Goal: Communication & Community: Ask a question

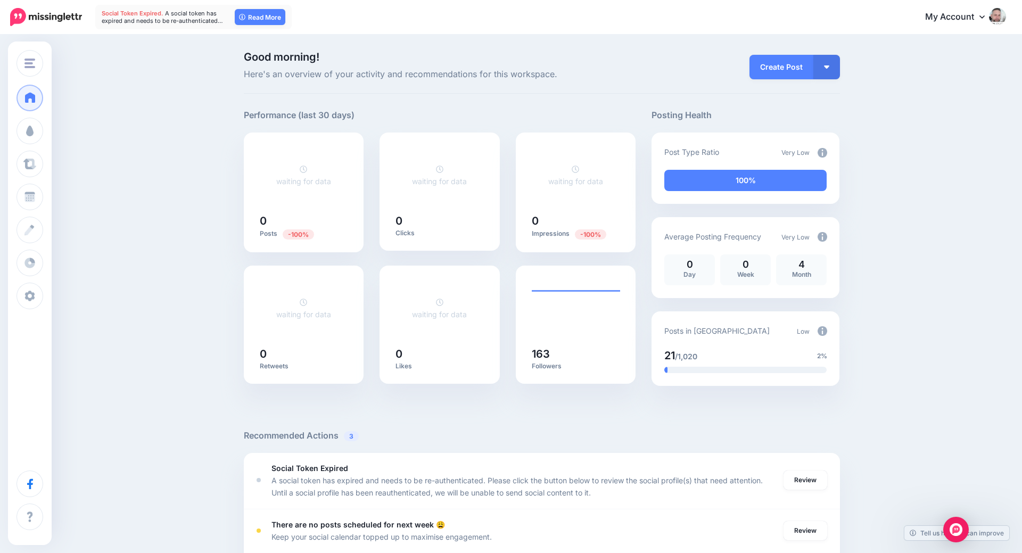
click at [980, 17] on icon at bounding box center [982, 16] width 5 height 9
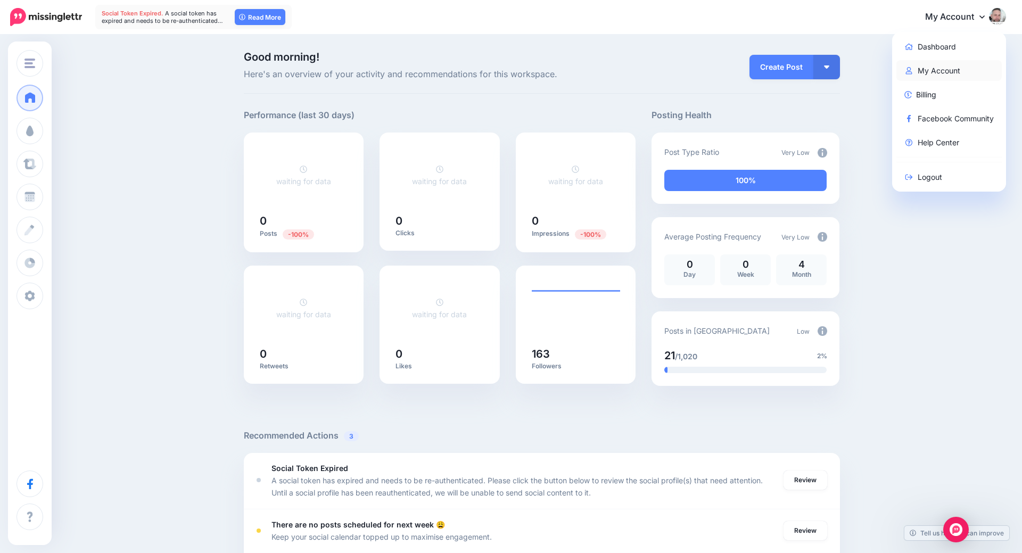
click at [944, 66] on link "My Account" at bounding box center [950, 70] width 106 height 21
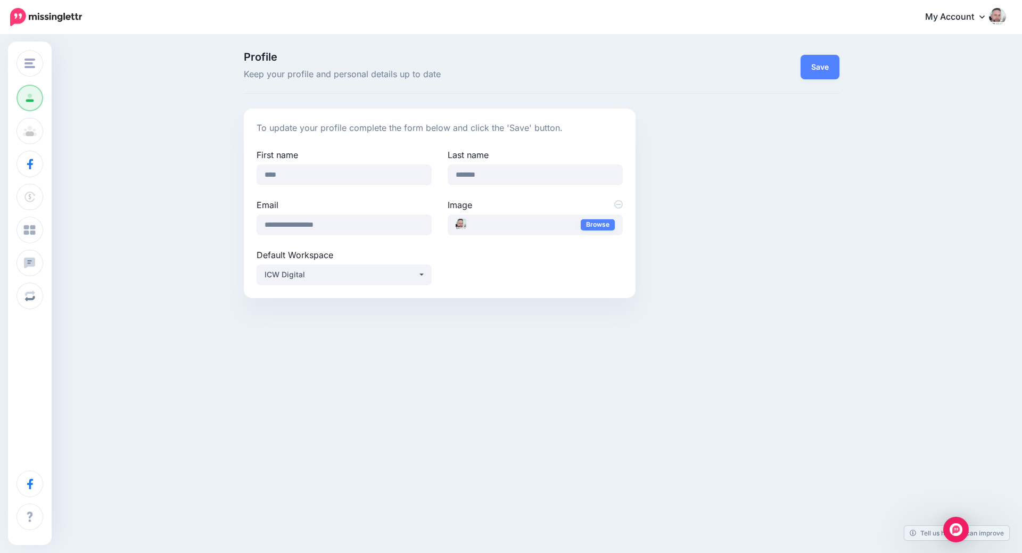
click at [980, 21] on link "My Account" at bounding box center [961, 17] width 92 height 26
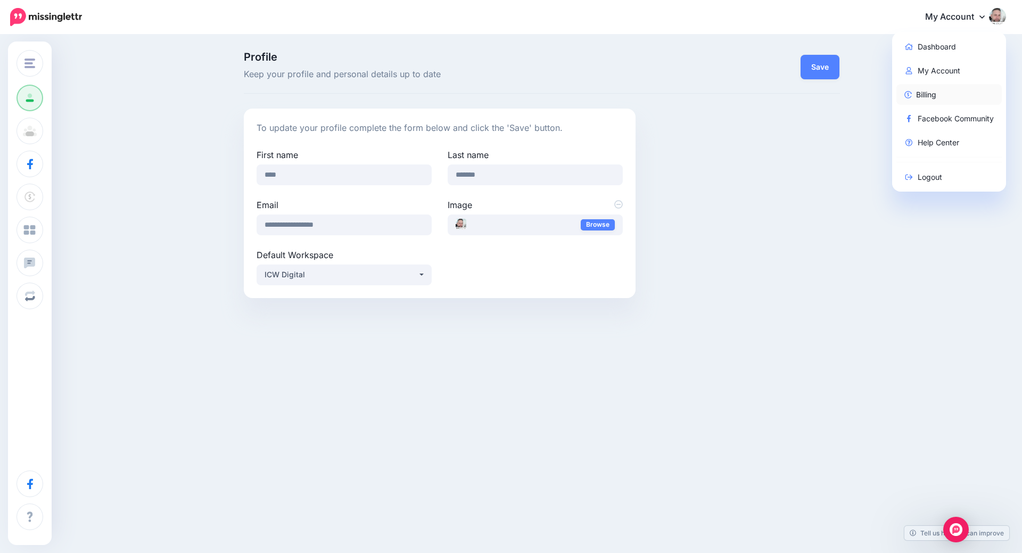
click at [910, 96] on img at bounding box center [908, 94] width 7 height 7
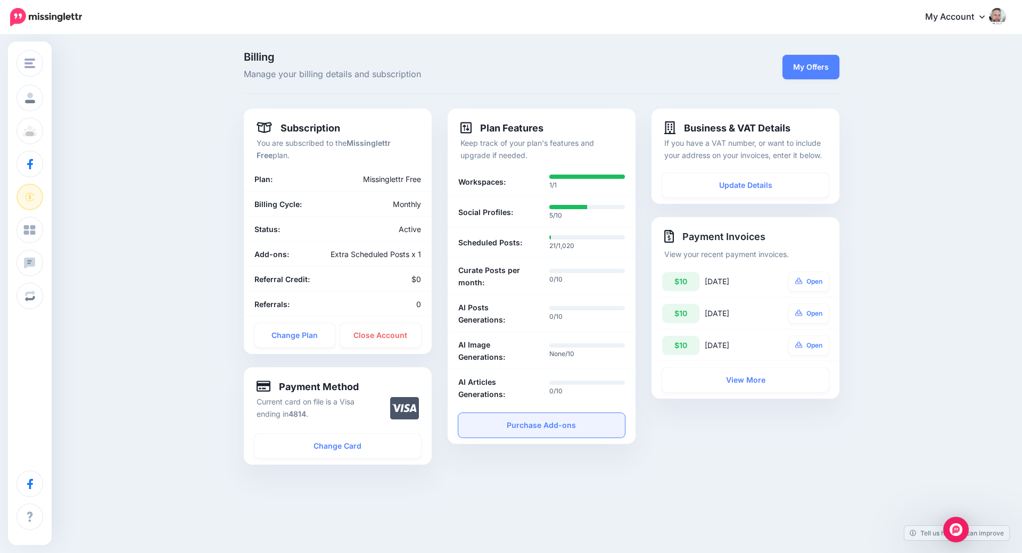
click at [512, 421] on link "Purchase Add-ons" at bounding box center [542, 425] width 167 height 24
click at [301, 338] on link "Change Plan" at bounding box center [295, 335] width 81 height 24
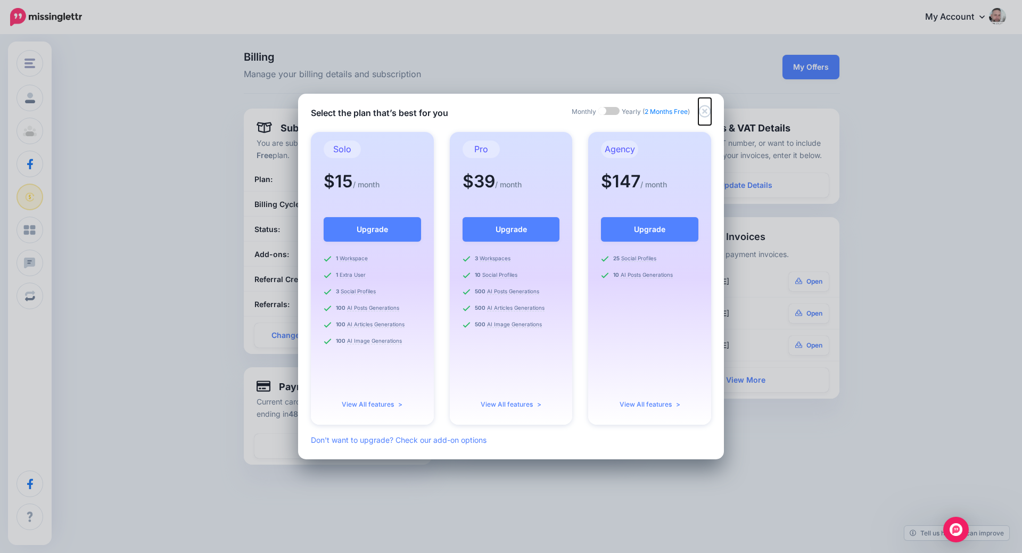
click at [704, 111] on icon "Close" at bounding box center [705, 111] width 13 height 13
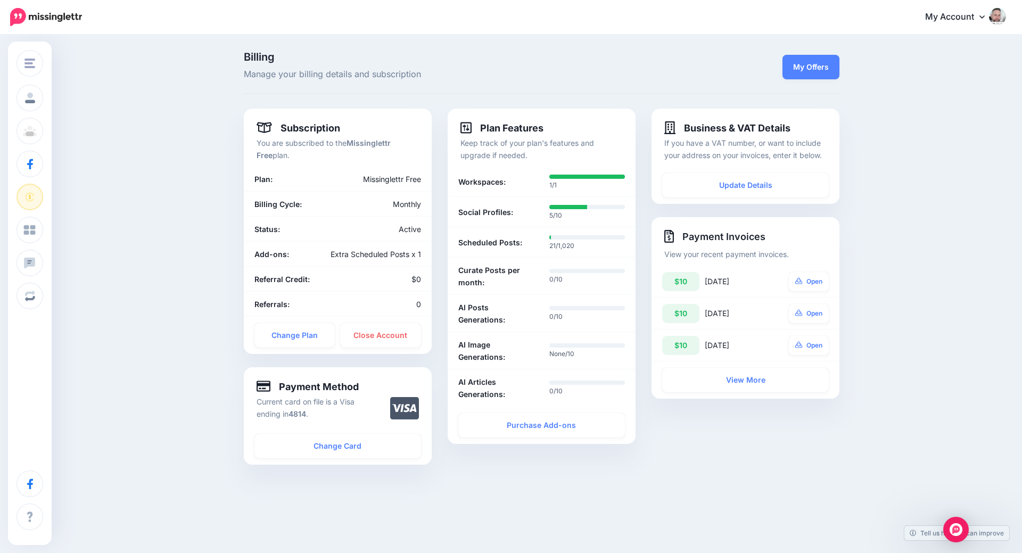
click at [538, 497] on div "Billing Manage your billing details and subscription My Offers Subscription You…" at bounding box center [511, 269] width 1022 height 467
click at [929, 155] on div "Billing Manage your billing details and subscription My Offers Subscription You…" at bounding box center [511, 269] width 1022 height 467
click at [313, 342] on link "Change Plan" at bounding box center [295, 335] width 81 height 24
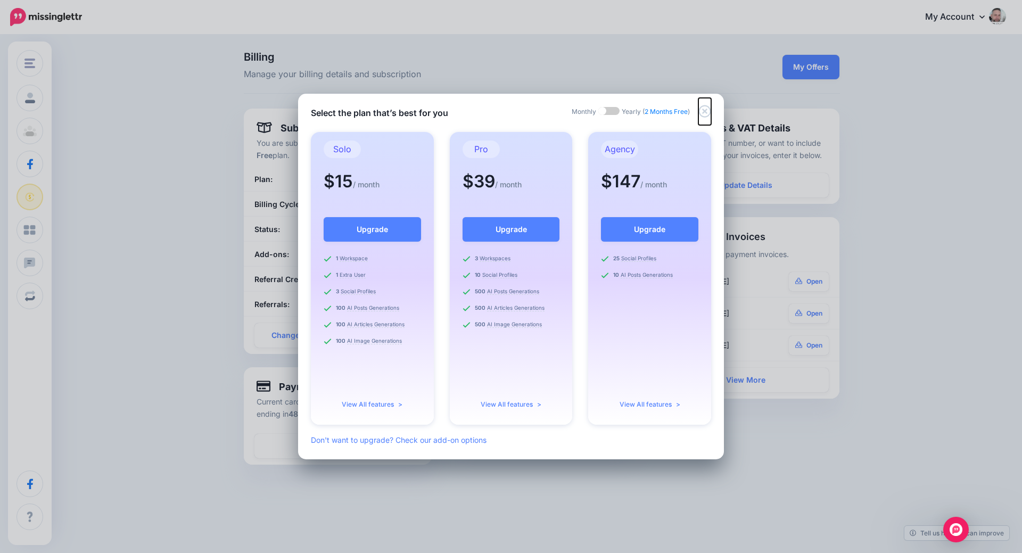
click at [705, 115] on icon "Close" at bounding box center [705, 111] width 13 height 13
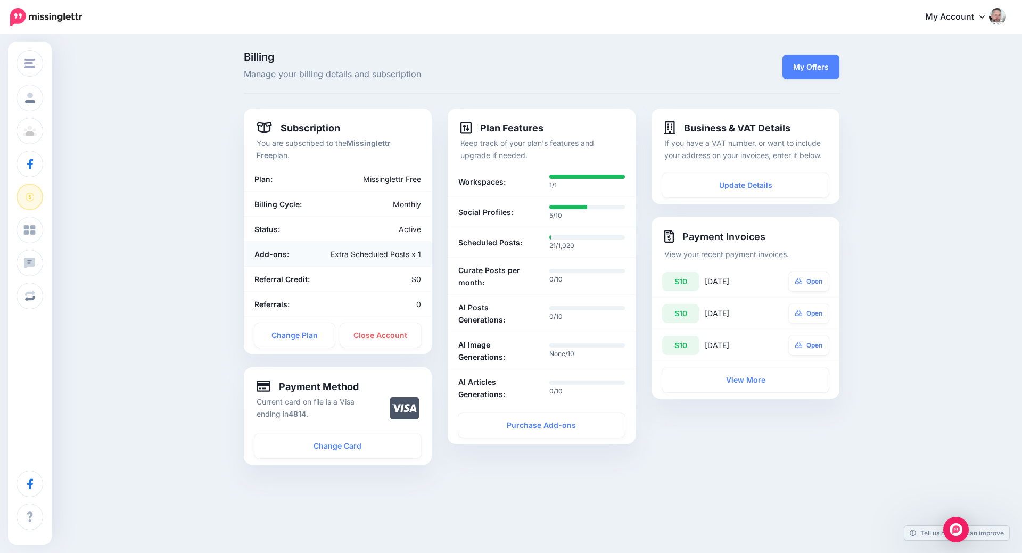
click at [345, 258] on div "Extra Scheduled Posts x 1" at bounding box center [368, 254] width 122 height 12
click at [280, 255] on b "Add-ons:" at bounding box center [272, 254] width 35 height 9
click at [496, 223] on li "Social Profiles: 5/10" at bounding box center [542, 212] width 188 height 30
click at [509, 426] on link "Purchase Add-ons" at bounding box center [542, 425] width 167 height 24
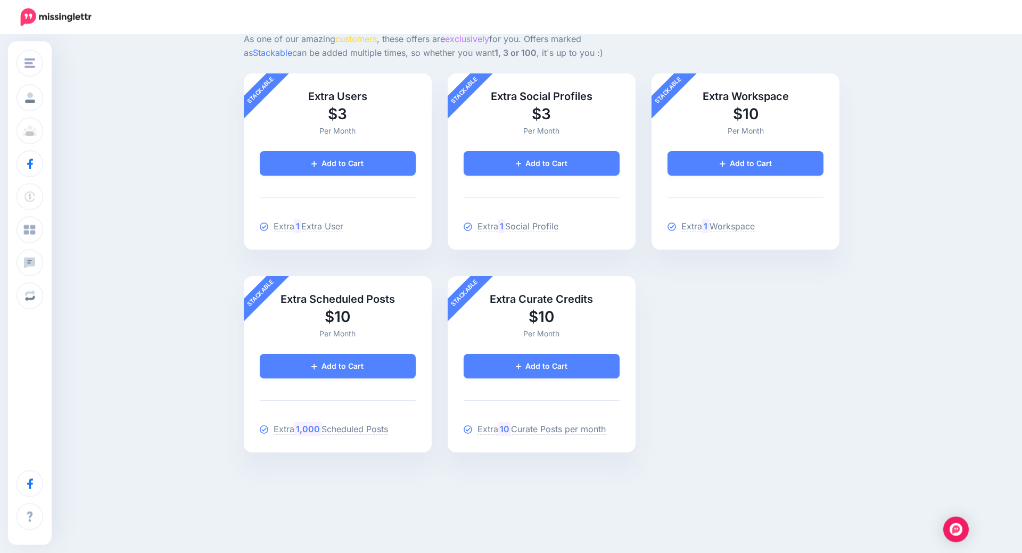
scroll to position [68, 0]
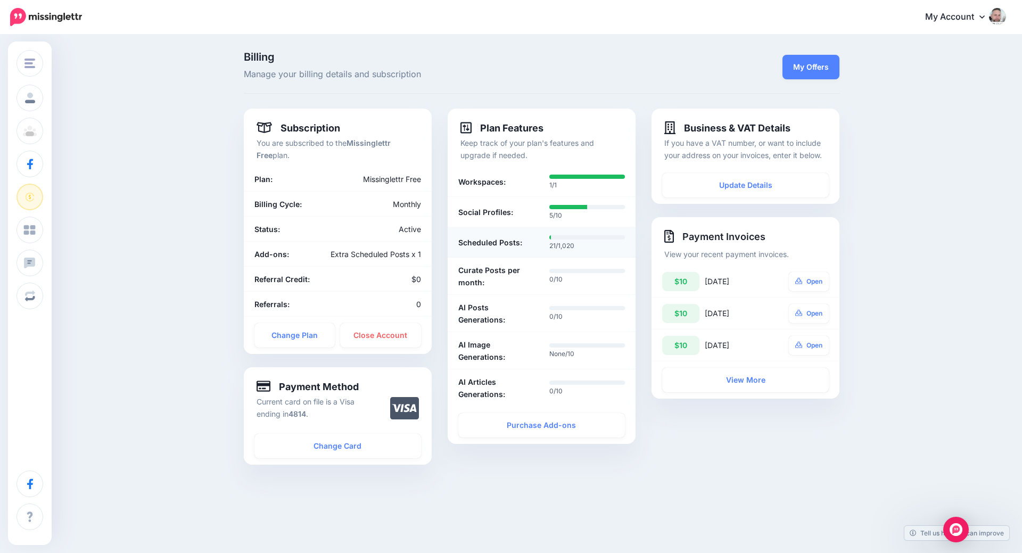
click at [467, 238] on b "Scheduled Posts:" at bounding box center [491, 242] width 64 height 12
click at [472, 247] on b "Scheduled Posts:" at bounding box center [491, 242] width 64 height 12
click at [379, 255] on div "Extra Scheduled Posts x 1" at bounding box center [368, 254] width 122 height 12
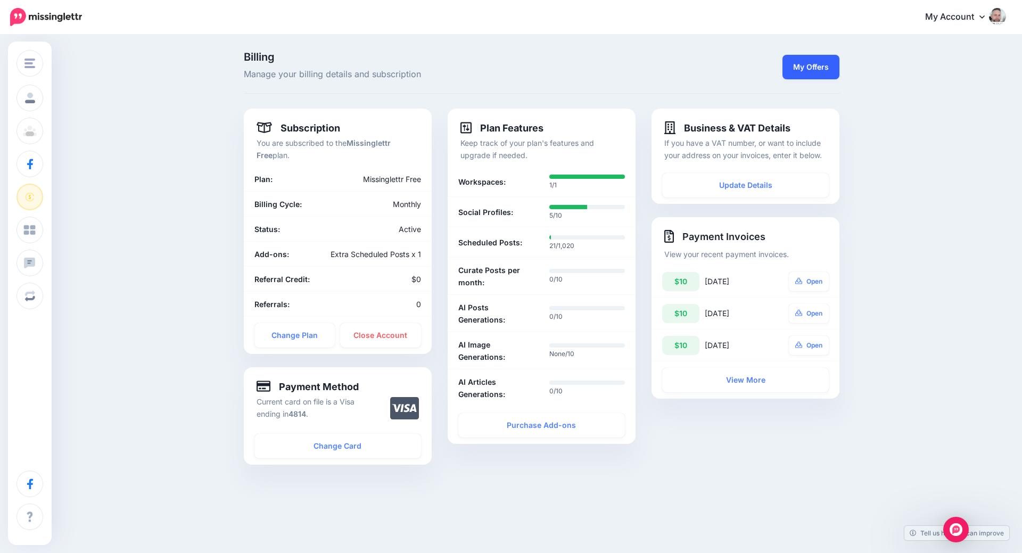
click at [830, 61] on link "My Offers" at bounding box center [811, 67] width 57 height 24
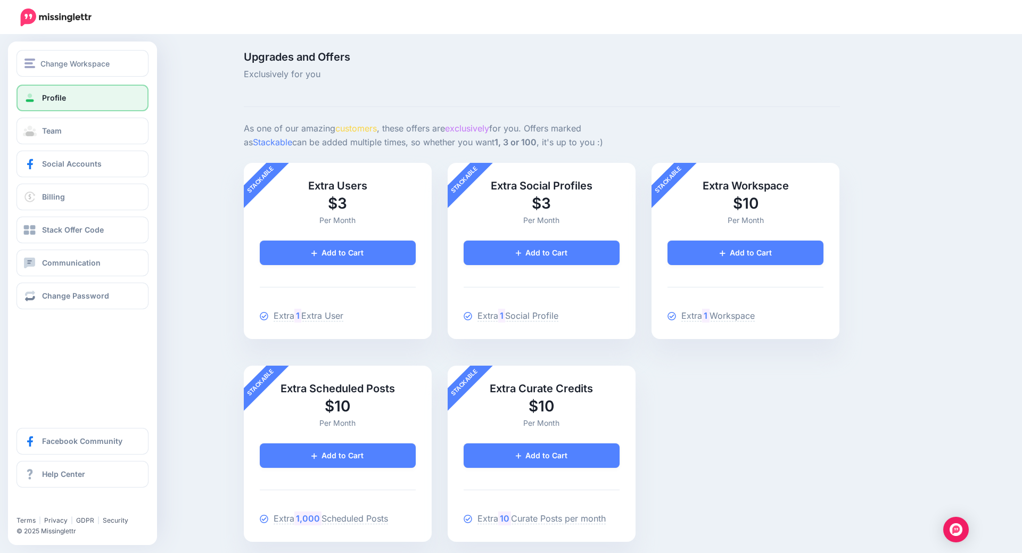
click at [72, 105] on link "Profile" at bounding box center [83, 98] width 132 height 27
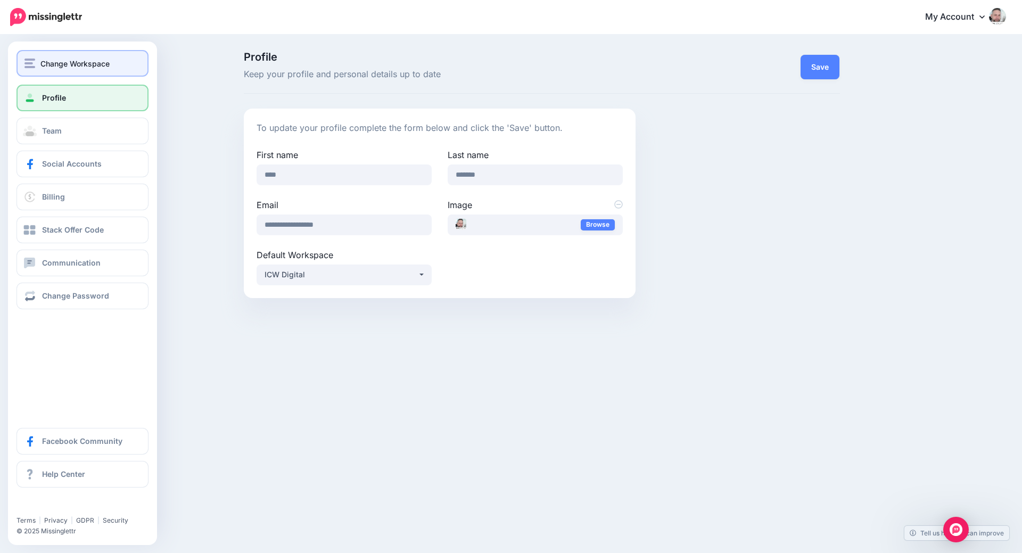
click at [66, 66] on span "Change Workspace" at bounding box center [74, 64] width 69 height 12
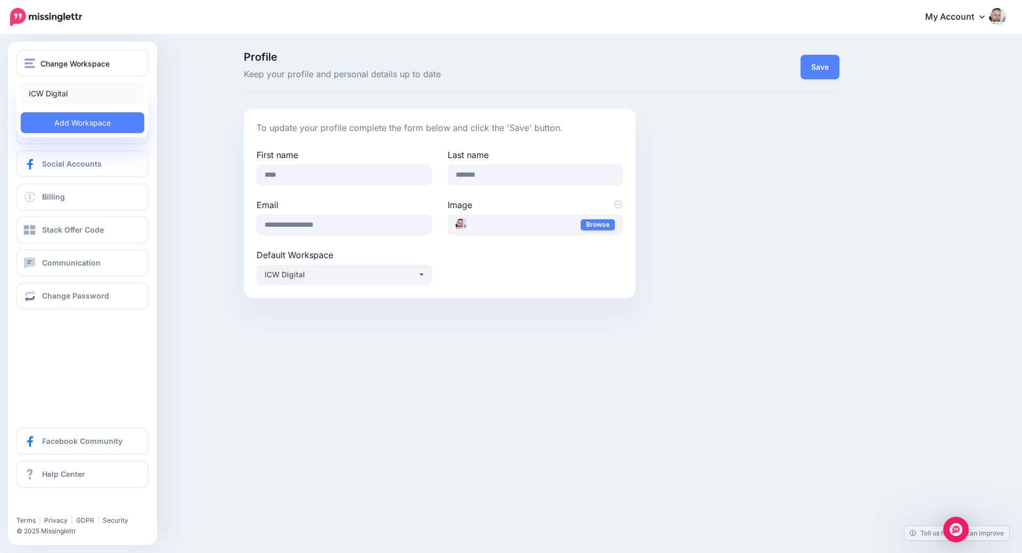
click at [55, 94] on link "ICW Digital" at bounding box center [83, 93] width 124 height 21
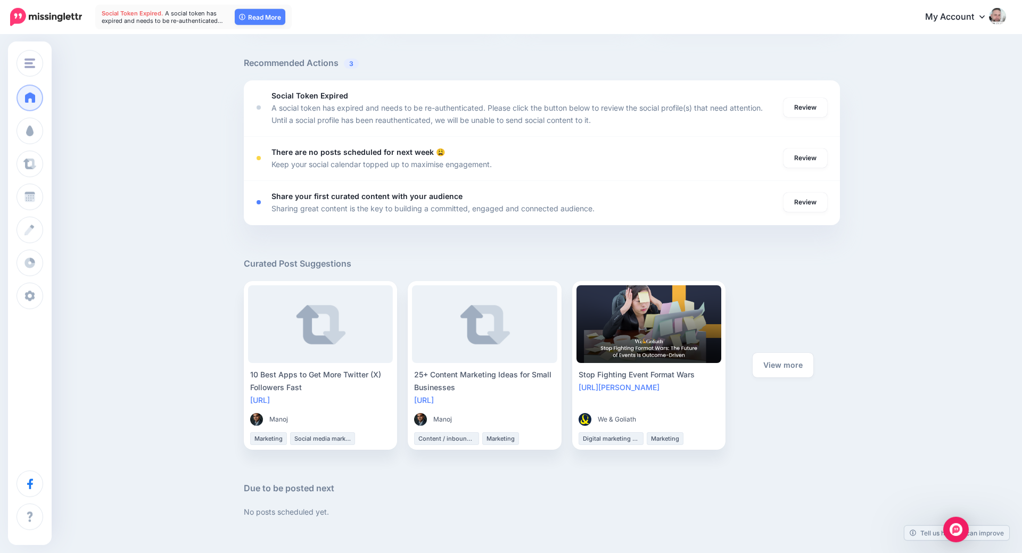
scroll to position [282, 0]
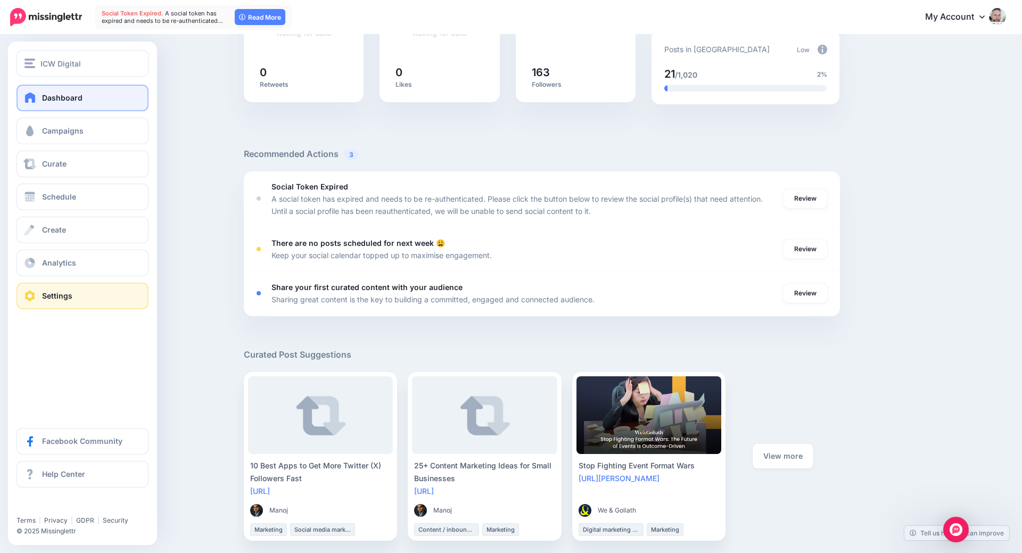
click at [73, 291] on link "Settings" at bounding box center [83, 296] width 132 height 27
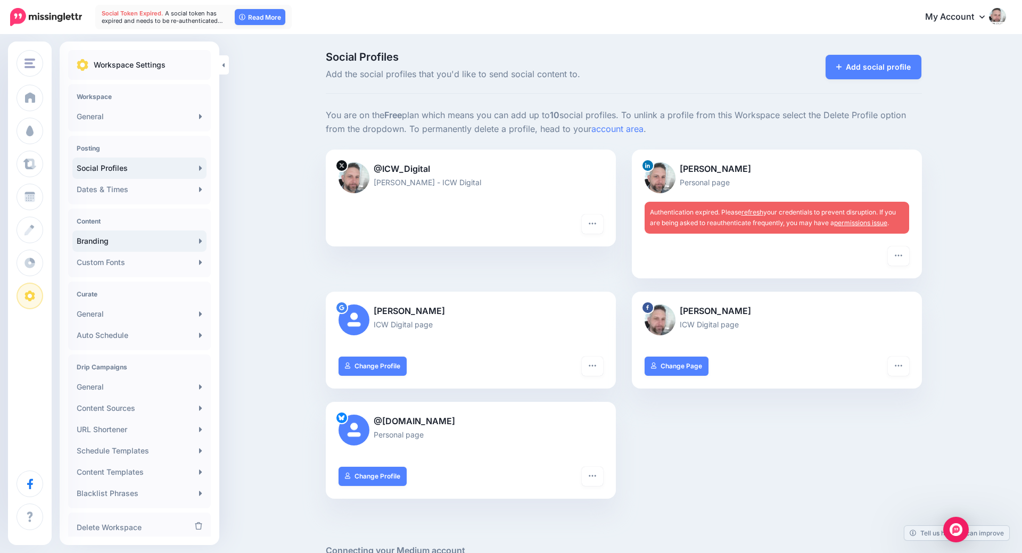
scroll to position [32, 0]
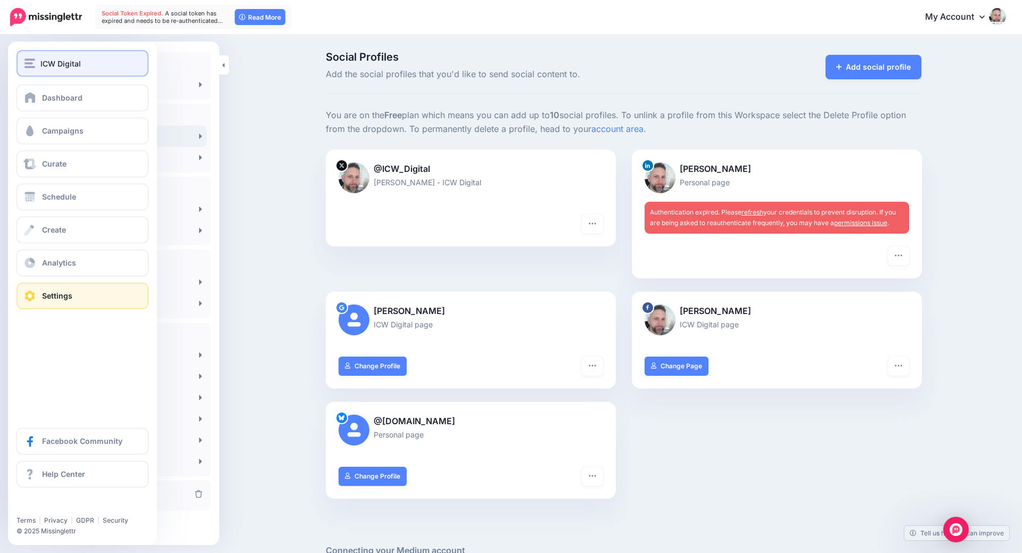
click at [117, 64] on div "ICW Digital" at bounding box center [82, 64] width 116 height 12
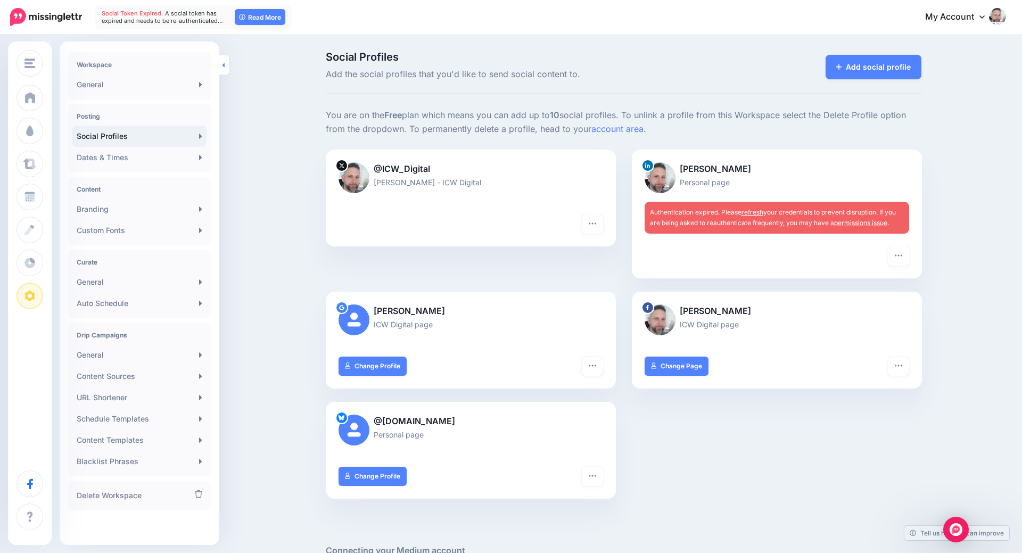
click at [222, 71] on link at bounding box center [224, 64] width 10 height 19
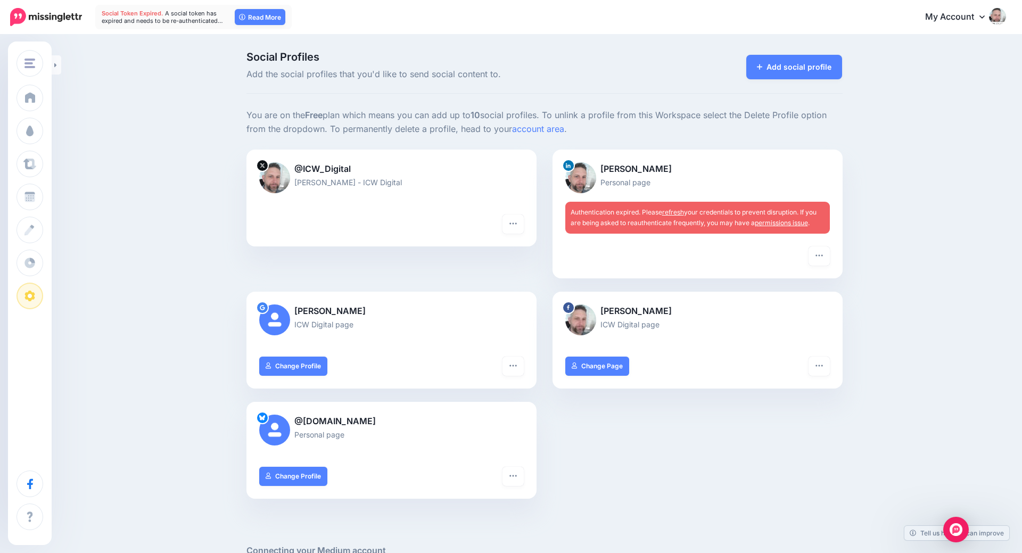
click at [981, 17] on icon at bounding box center [982, 16] width 5 height 3
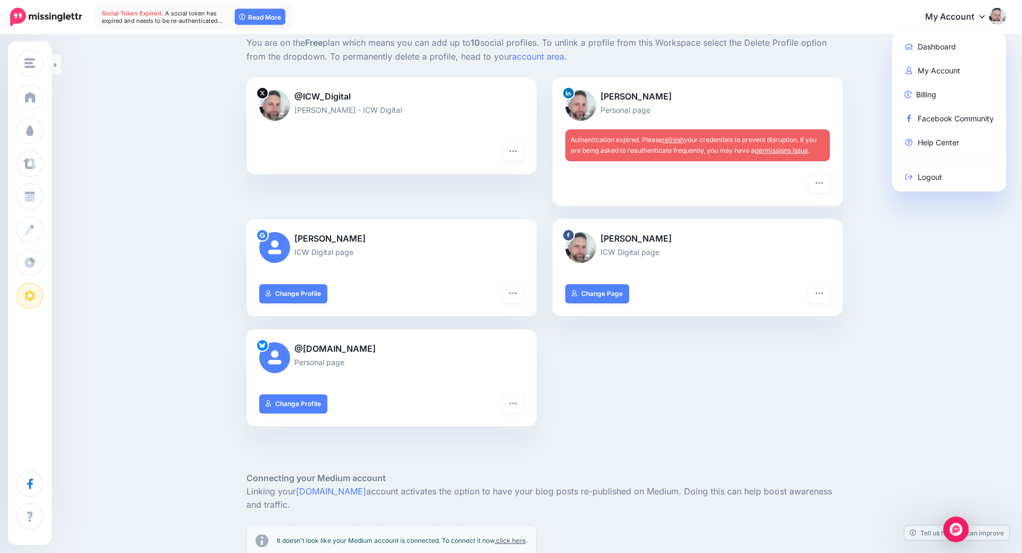
scroll to position [0, 0]
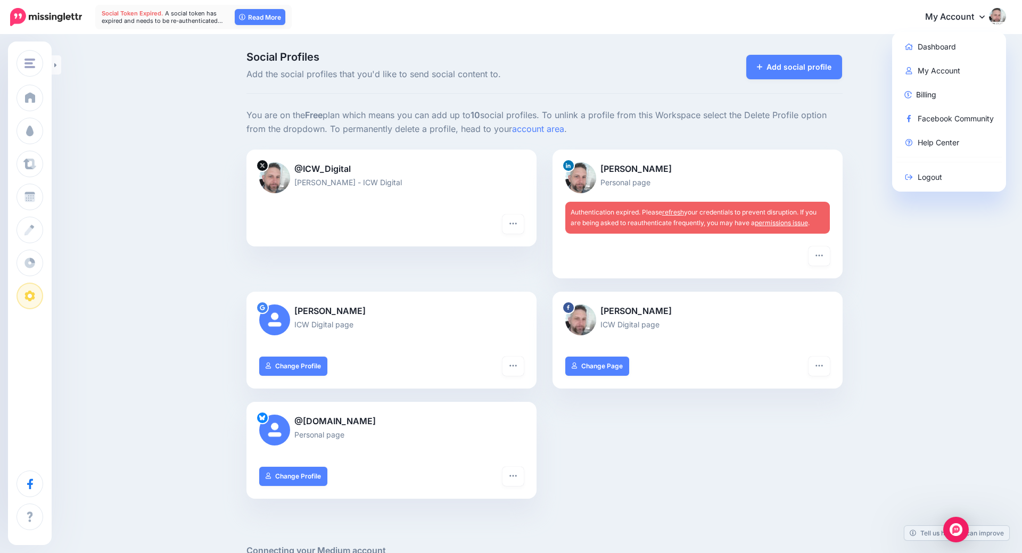
click at [943, 216] on div "Social Profiles Add the social profiles that you'd like to send social content …" at bounding box center [511, 438] width 1022 height 805
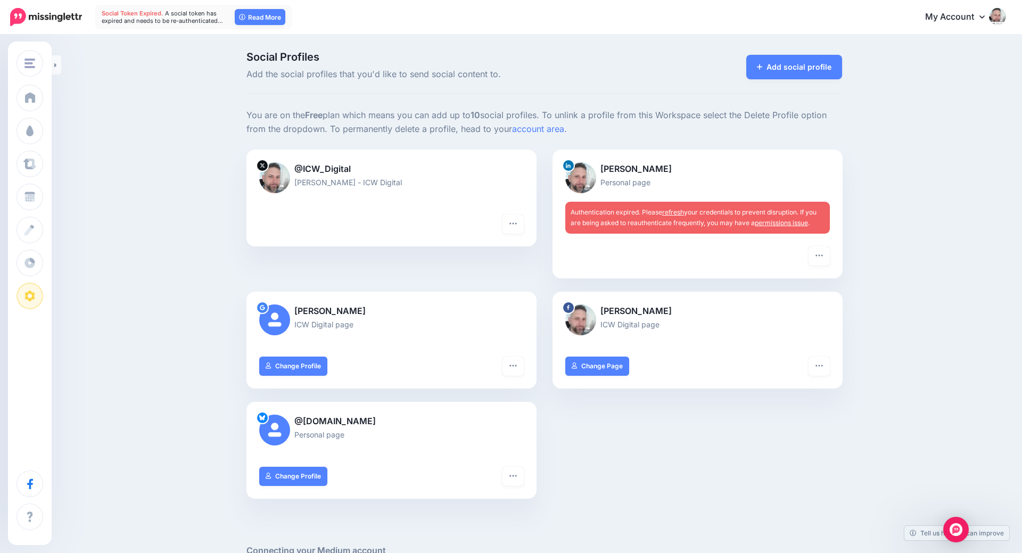
click at [936, 216] on div "Social Profiles Add the social profiles that you'd like to send social content …" at bounding box center [511, 438] width 1022 height 805
click at [936, 215] on div "Social Profiles Add the social profiles that you'd like to send social content …" at bounding box center [511, 438] width 1022 height 805
click at [979, 17] on link "My Account" at bounding box center [961, 17] width 92 height 26
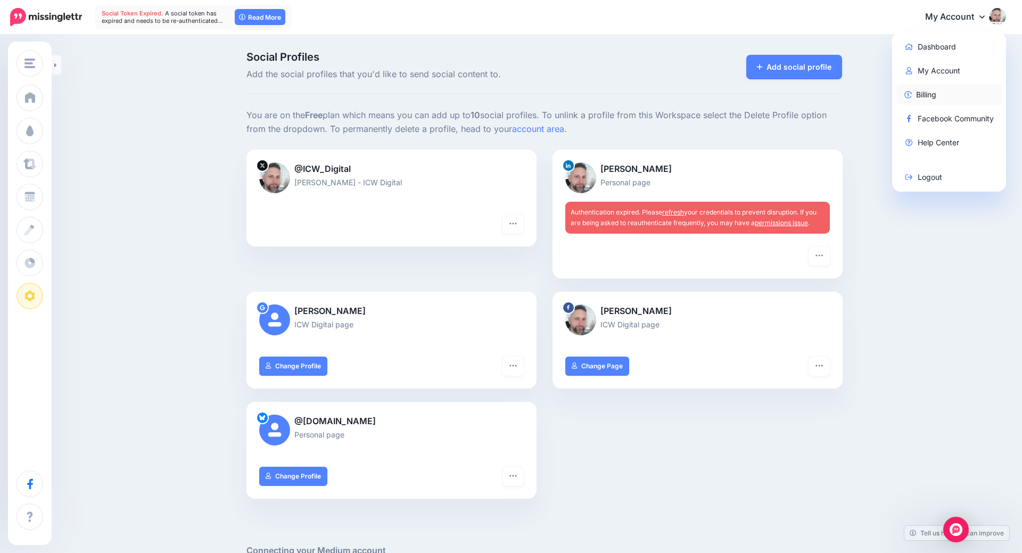
click at [934, 96] on link "Billing" at bounding box center [950, 94] width 106 height 21
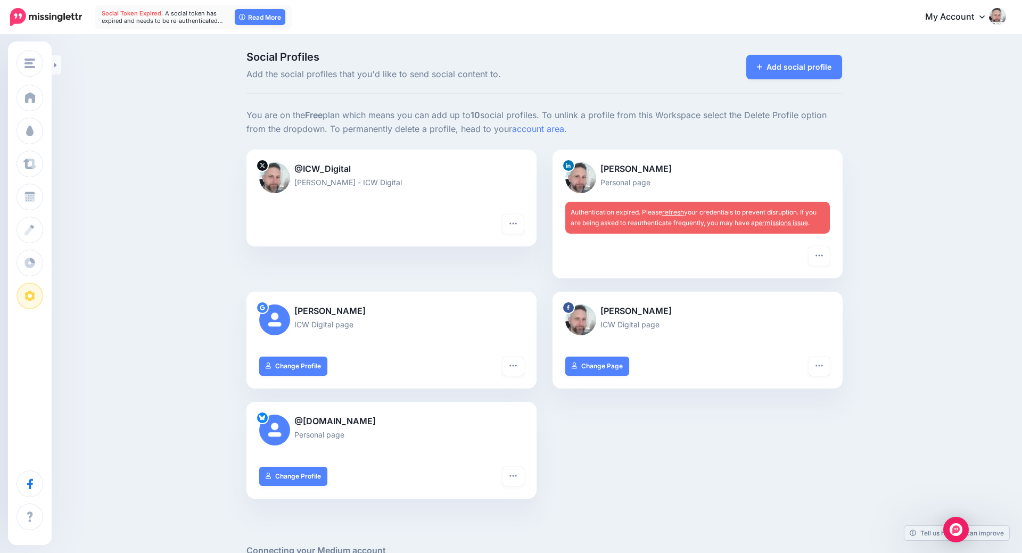
click at [980, 17] on icon at bounding box center [982, 16] width 5 height 9
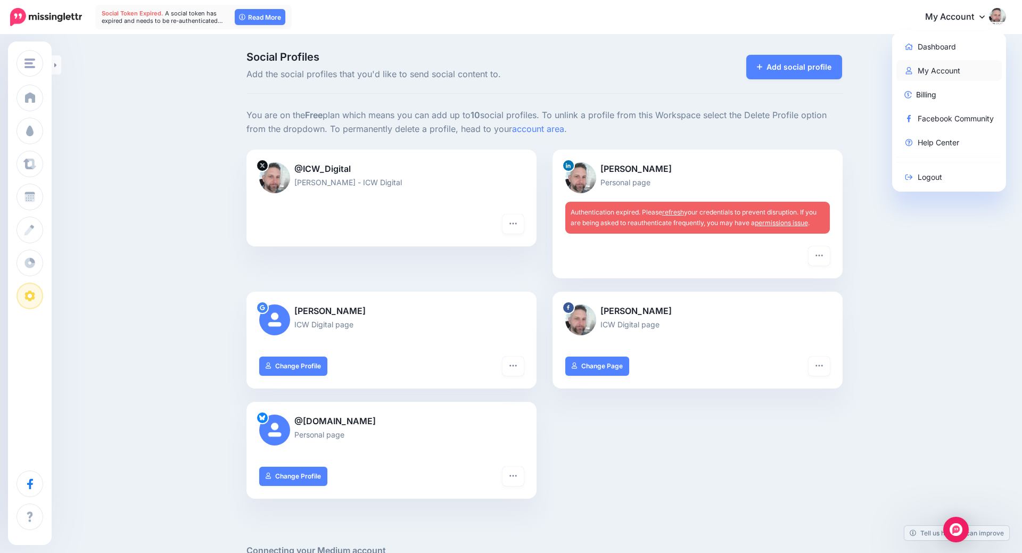
click at [930, 69] on link "My Account" at bounding box center [950, 70] width 106 height 21
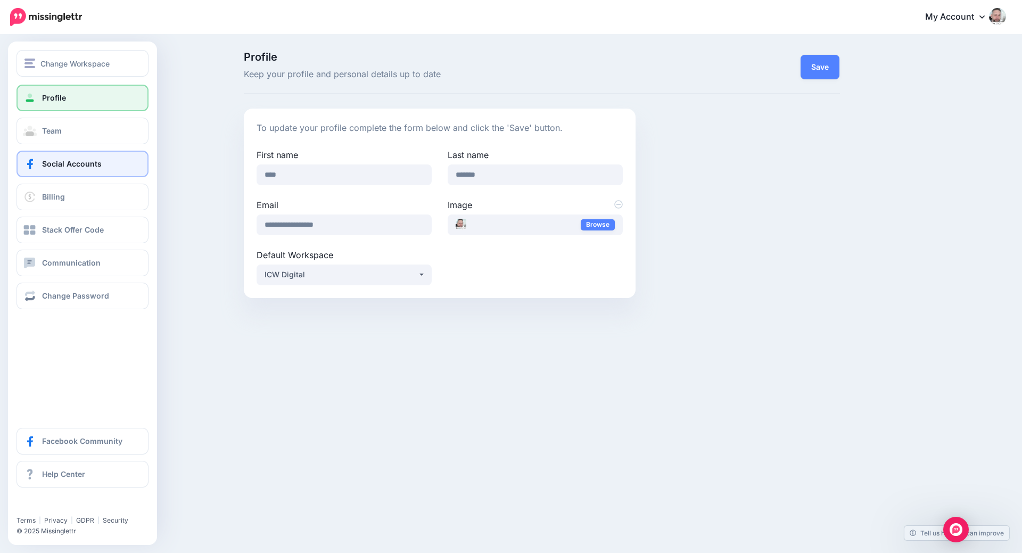
click at [82, 160] on span "Social Accounts" at bounding box center [72, 163] width 60 height 9
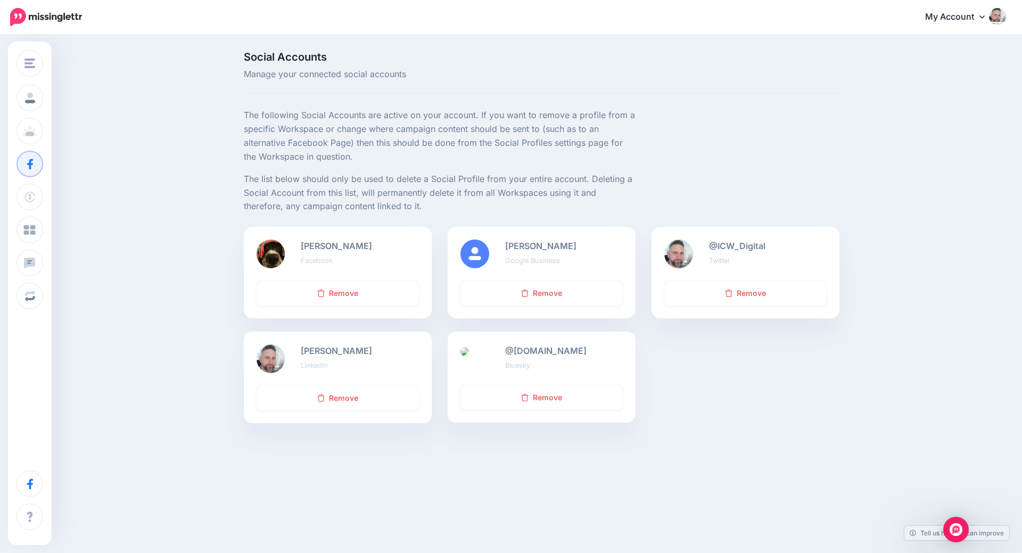
click at [981, 17] on icon at bounding box center [982, 16] width 5 height 3
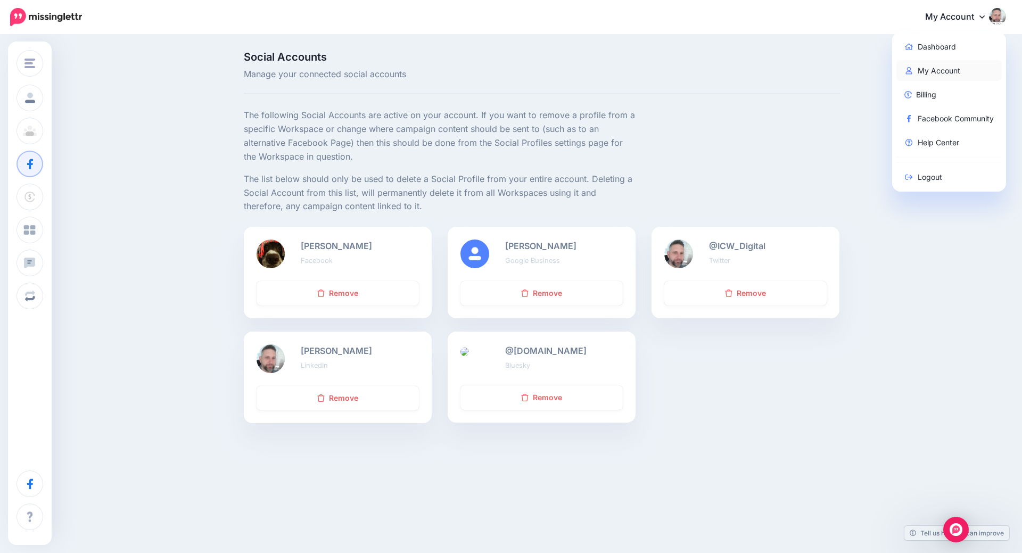
click at [936, 71] on link "My Account" at bounding box center [950, 70] width 106 height 21
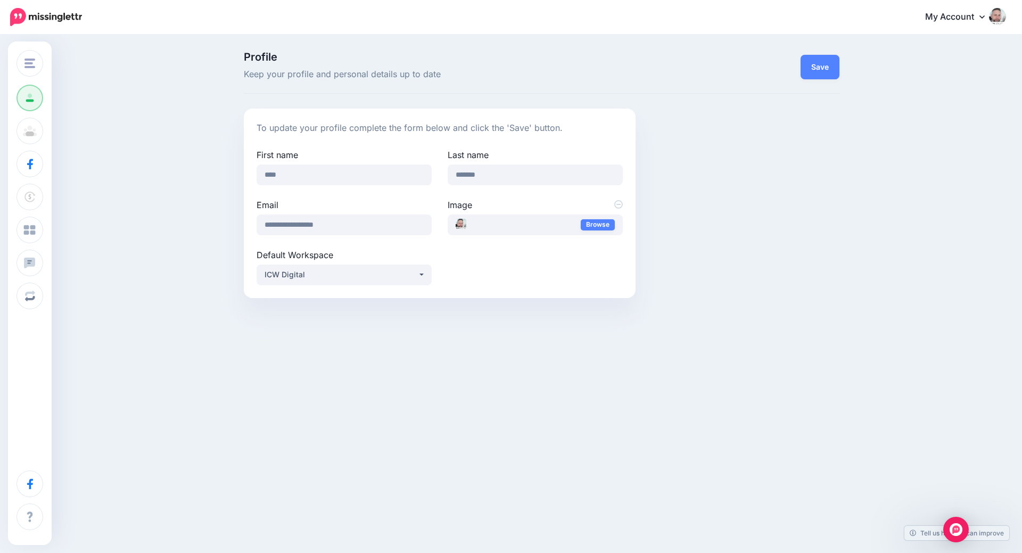
drag, startPoint x: 606, startPoint y: 103, endPoint x: 603, endPoint y: 94, distance: 8.9
click at [813, 174] on div "**********" at bounding box center [542, 204] width 612 height 190
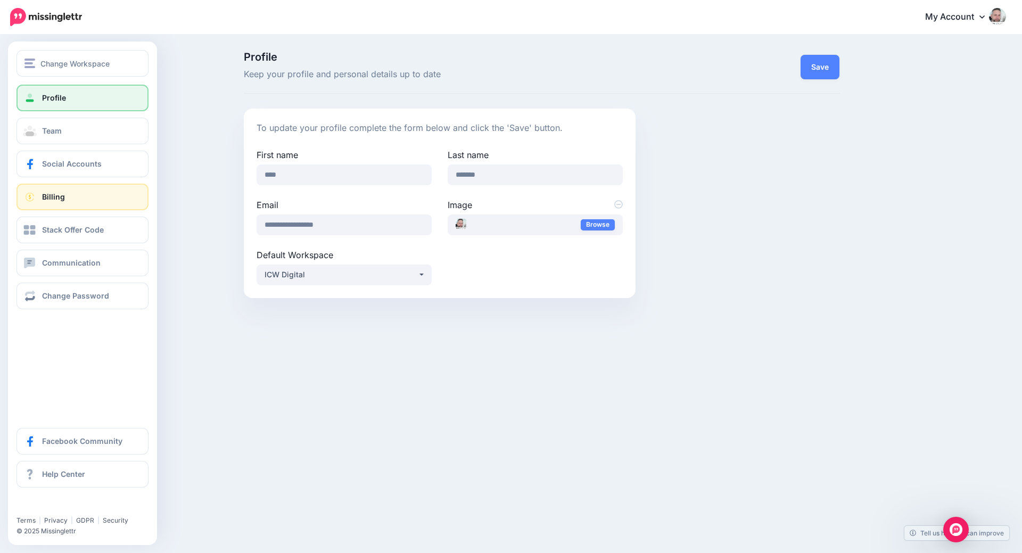
click at [71, 200] on link "Billing" at bounding box center [83, 197] width 132 height 27
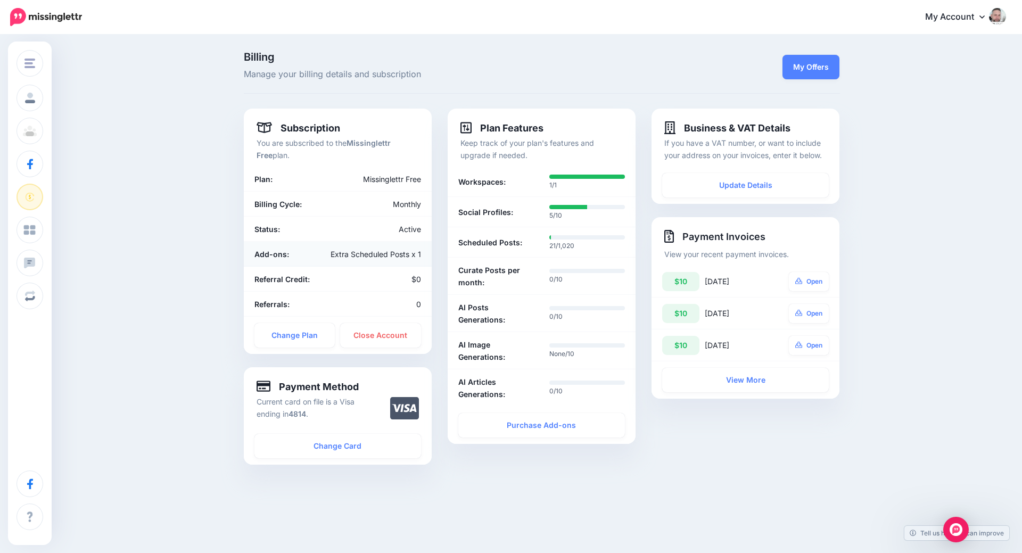
drag, startPoint x: 330, startPoint y: 252, endPoint x: 422, endPoint y: 250, distance: 92.7
click at [422, 250] on div "Extra Scheduled Posts x 1" at bounding box center [368, 254] width 122 height 12
copy div "Extra Scheduled Posts x 1"
click at [956, 530] on img "Open Intercom Messenger" at bounding box center [957, 530] width 14 height 14
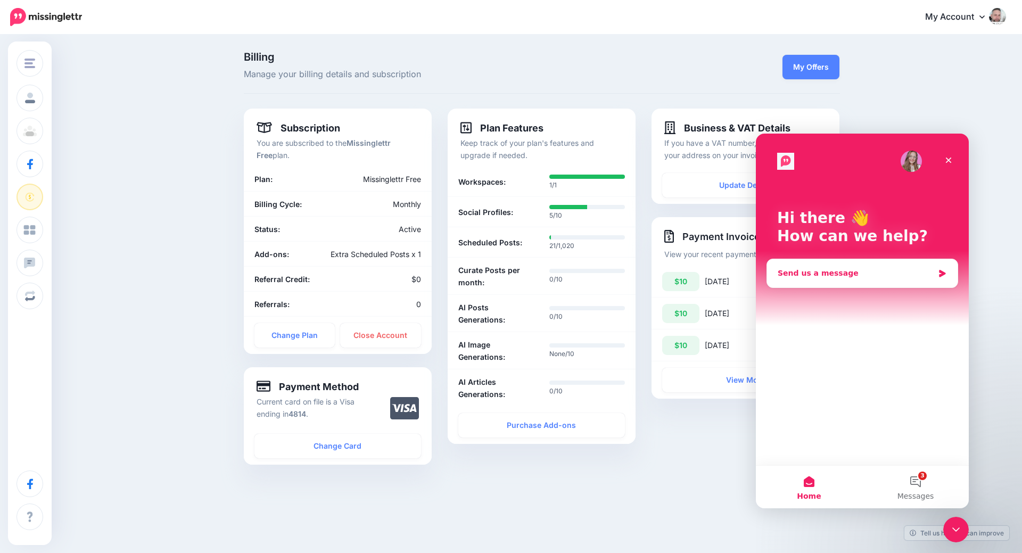
click at [844, 277] on div "Send us a message" at bounding box center [856, 273] width 156 height 11
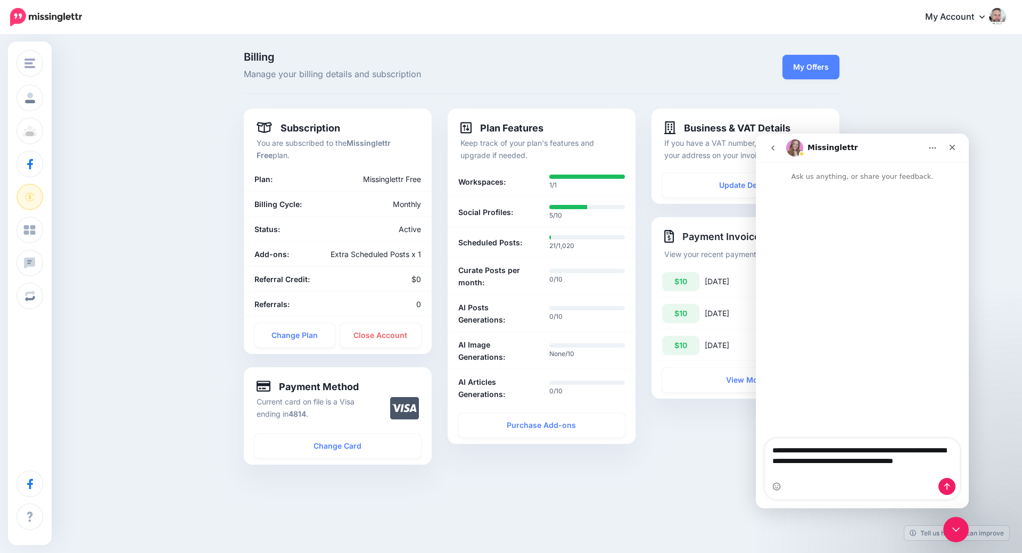
type textarea "**********"
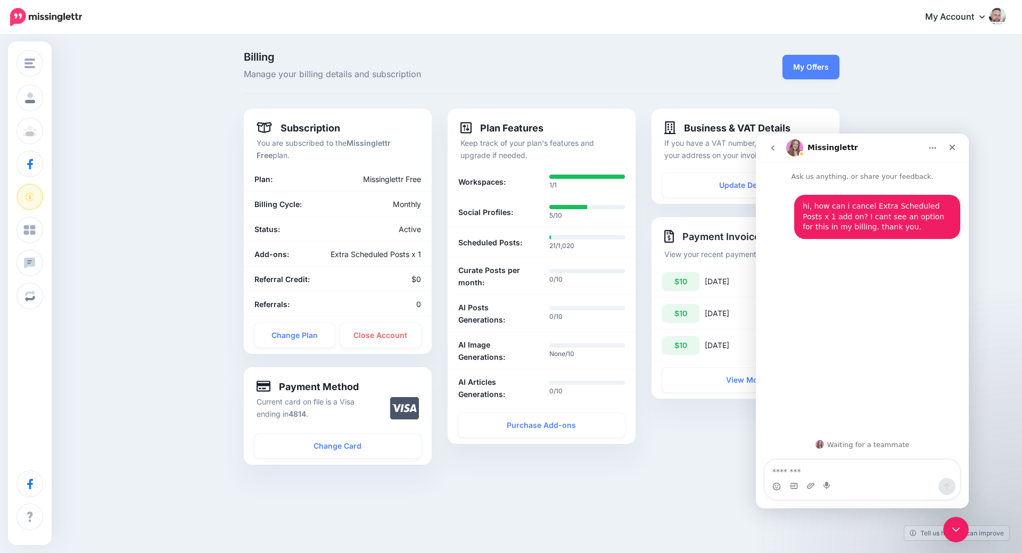
click at [796, 148] on img "Intercom messenger" at bounding box center [795, 148] width 17 height 17
click at [800, 153] on div "Intercom messenger" at bounding box center [801, 153] width 5 height 5
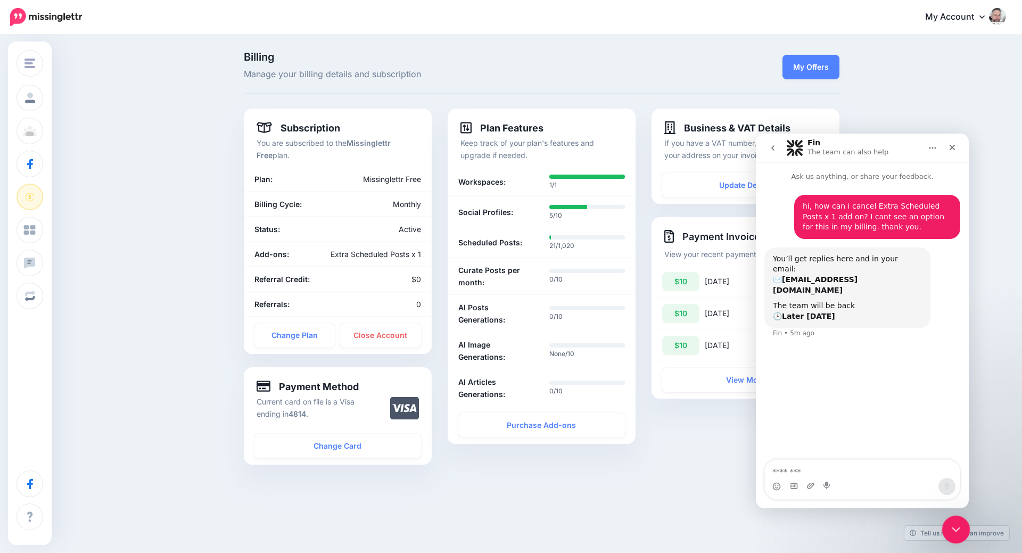
click at [950, 531] on icon "Close Intercom Messenger" at bounding box center [954, 528] width 13 height 13
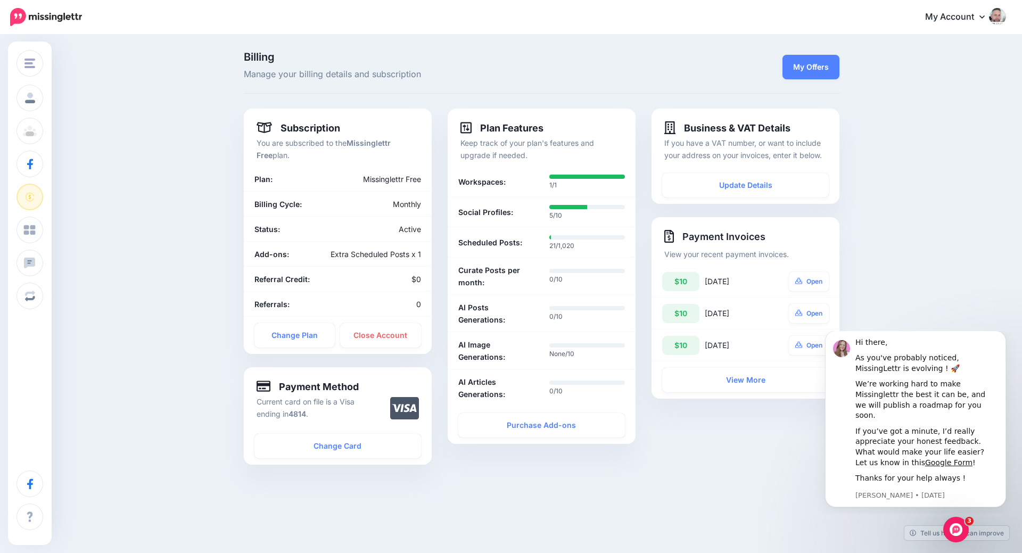
click at [937, 250] on div "Billing Manage your billing details and subscription My Offers Subscription You…" at bounding box center [511, 269] width 1022 height 467
click at [632, 487] on div "Billing Manage your billing details and subscription My Offers Subscription You…" at bounding box center [511, 269] width 1022 height 467
click at [951, 528] on icon "Open Intercom Messenger" at bounding box center [955, 529] width 18 height 18
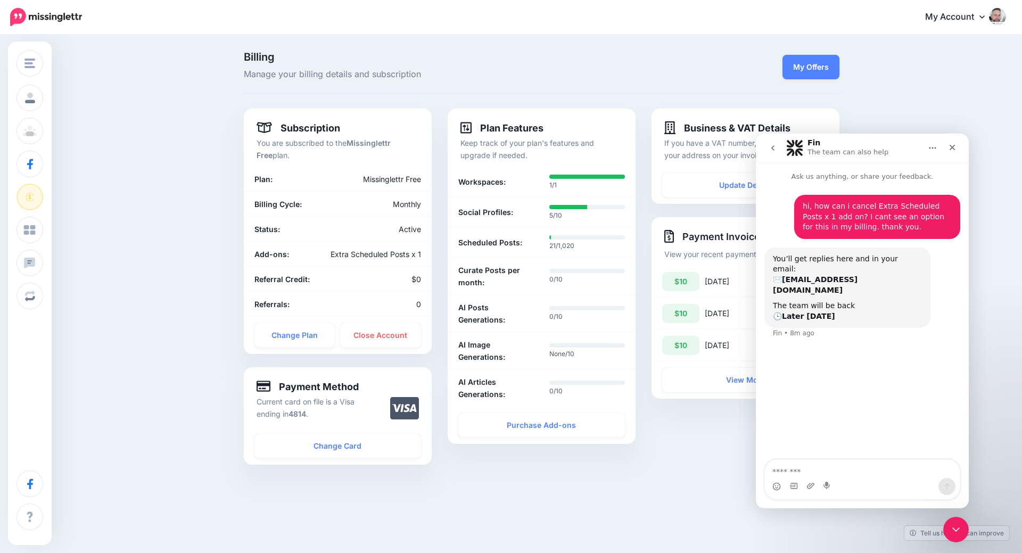
click at [903, 394] on div "hi, how can i cancel Extra Scheduled Posts x 1 add on? I cant see an option for…" at bounding box center [862, 321] width 213 height 279
click at [959, 529] on icon "Close Intercom Messenger" at bounding box center [954, 528] width 13 height 13
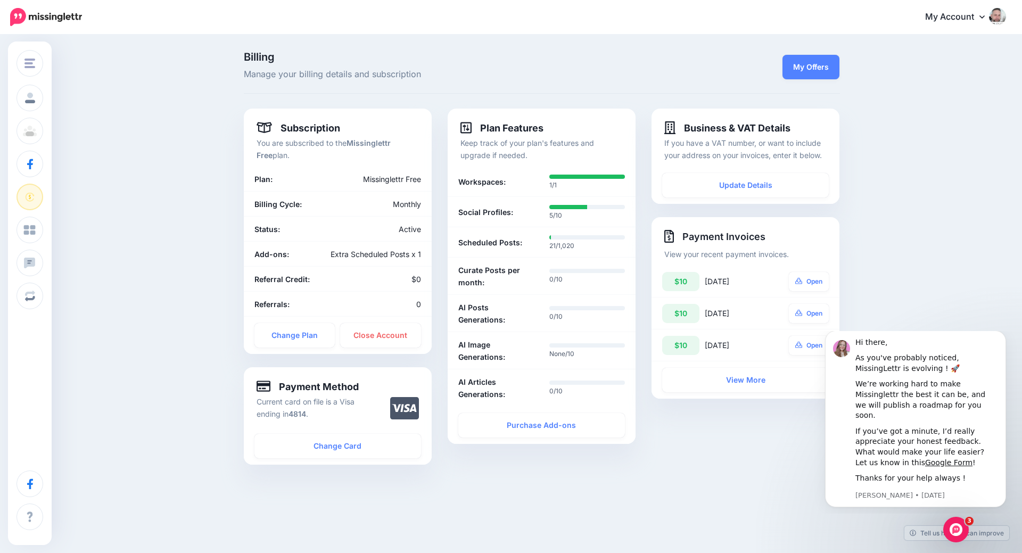
click at [528, 484] on div "Billing Manage your billing details and subscription My Offers Subscription You…" at bounding box center [511, 269] width 1022 height 467
click at [877, 301] on div "Billing Manage your billing details and subscription My Offers Subscription You…" at bounding box center [511, 269] width 1022 height 467
click at [535, 70] on span "Manage your billing details and subscription" at bounding box center [440, 75] width 392 height 14
